Goal: Task Accomplishment & Management: Complete application form

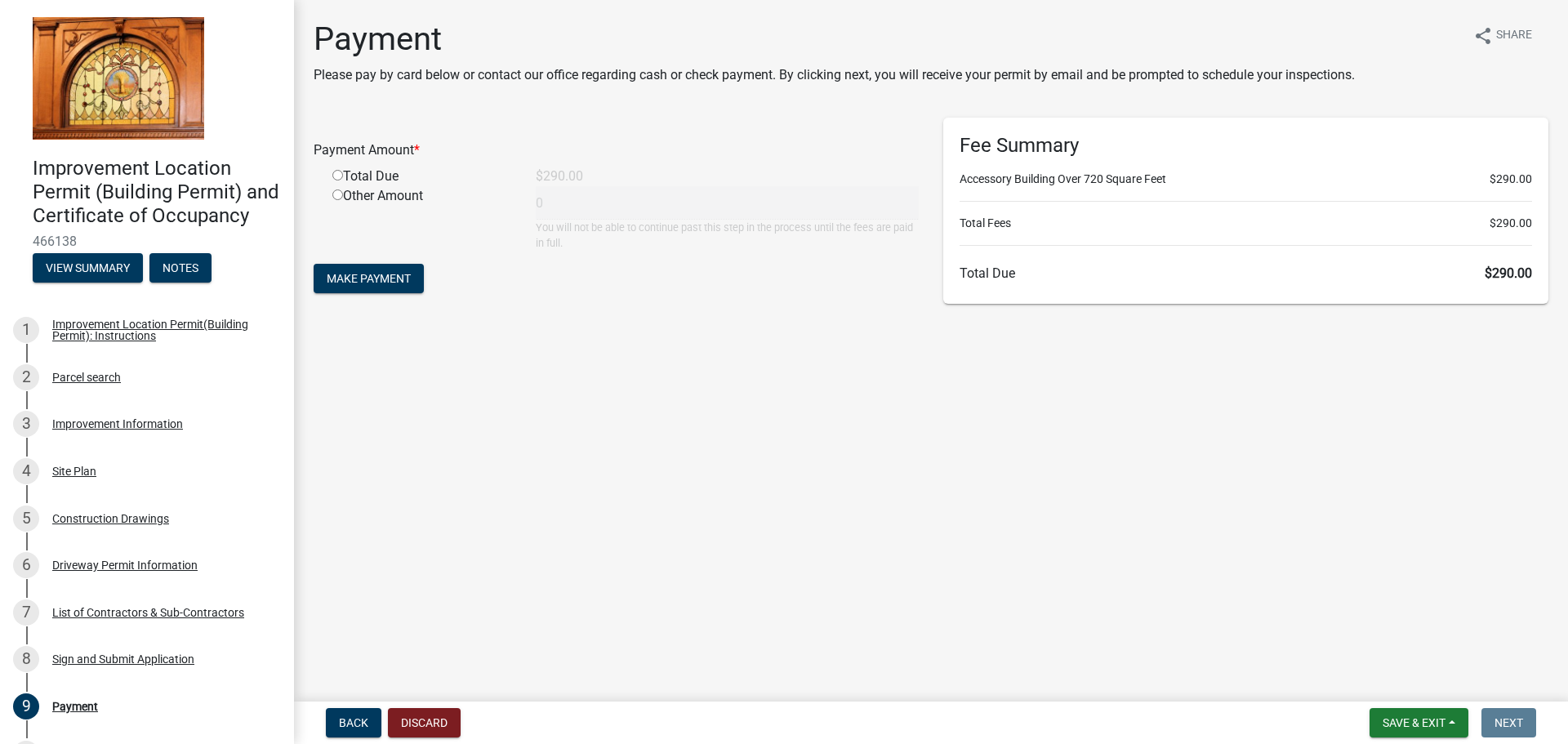
click at [336, 174] on input "radio" at bounding box center [337, 175] width 10 height 10
radio input "true"
type input "290"
click at [391, 282] on span "Make Payment" at bounding box center [369, 279] width 85 height 13
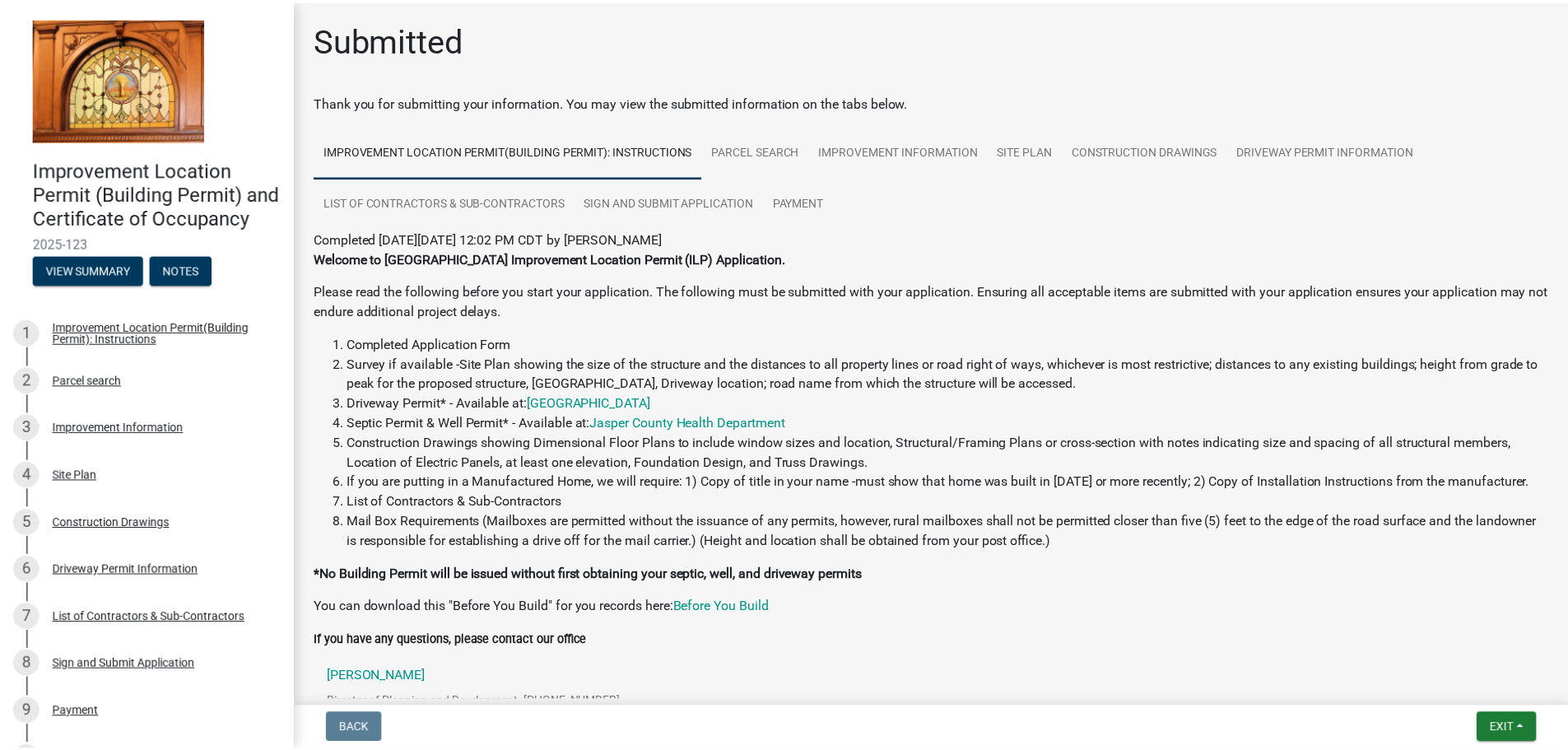
scroll to position [137, 0]
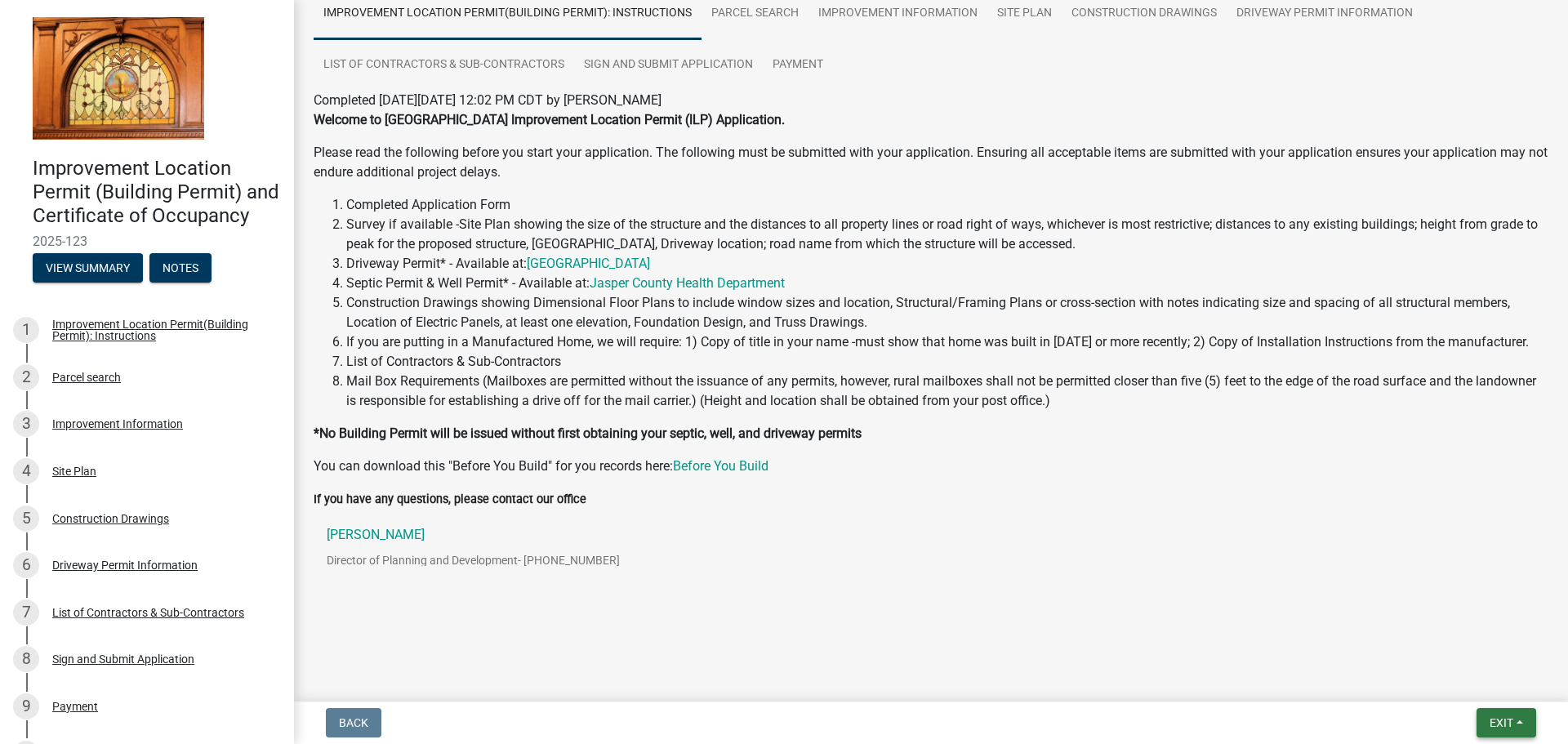
click at [1509, 725] on span "Exit" at bounding box center [1501, 723] width 23 height 13
click at [1465, 689] on button "Save & Exit" at bounding box center [1470, 680] width 131 height 39
